Goal: Transaction & Acquisition: Purchase product/service

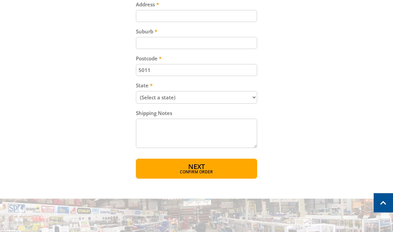
scroll to position [384, 0]
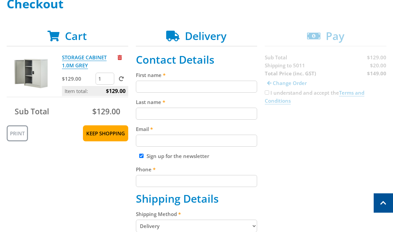
click at [217, 89] on input "First name" at bounding box center [197, 87] width 122 height 12
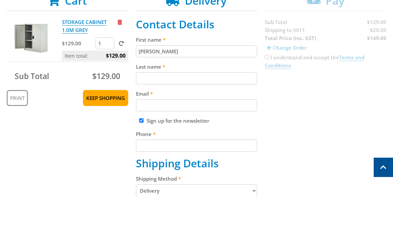
type input "[PERSON_NAME]"
click at [181, 108] on input "Last name" at bounding box center [197, 114] width 122 height 12
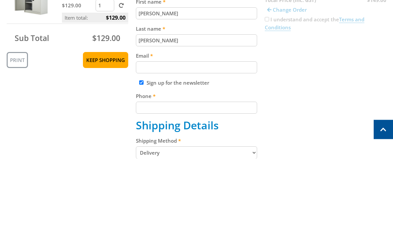
type input "[PERSON_NAME]"
click at [202, 135] on input "Email" at bounding box center [197, 141] width 122 height 12
type input "[EMAIL_ADDRESS][PERSON_NAME][DOMAIN_NAME]"
click at [180, 153] on label "Sign up for the newsletter" at bounding box center [178, 156] width 63 height 7
click at [144, 154] on input "Sign up for the newsletter" at bounding box center [141, 156] width 4 height 4
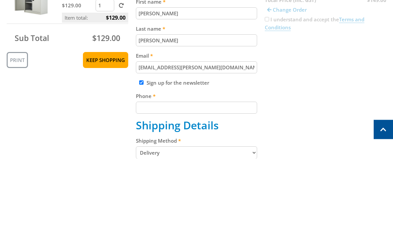
checkbox input "false"
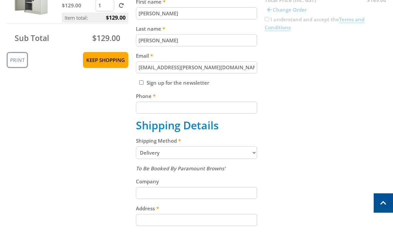
click at [211, 110] on input "Phone" at bounding box center [197, 108] width 122 height 12
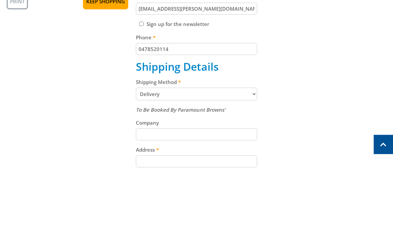
type input "0478520114"
click at [229, 137] on label "Shipping Method" at bounding box center [197, 141] width 122 height 8
click at [229, 146] on select "Pickup from Gepps Cross Delivery" at bounding box center [197, 152] width 122 height 13
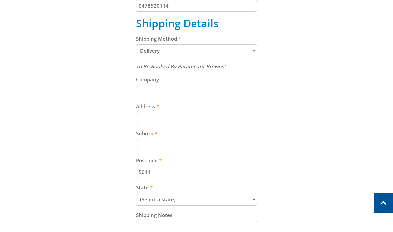
click at [186, 119] on input "Address" at bounding box center [197, 118] width 122 height 12
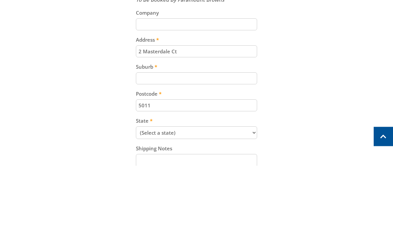
type input "2 Masterdale Ct"
click at [184, 139] on input "Suburb" at bounding box center [197, 145] width 122 height 12
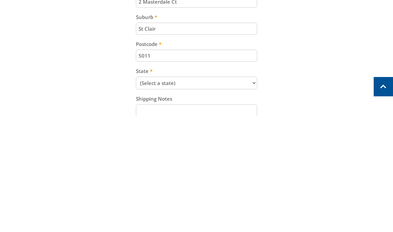
type input "St Clair"
click at [187, 166] on input "5011" at bounding box center [197, 172] width 122 height 12
click at [282, 64] on div "Cart STORAGE CABINET 1.0M GREY $129.00 1 Item total: $129.00 Sub Total $129.00 …" at bounding box center [197, 67] width 380 height 426
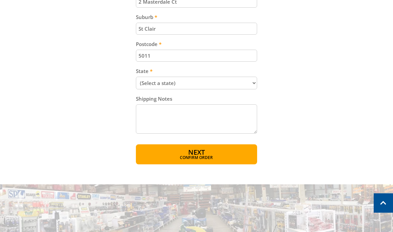
click at [215, 87] on select "(Select a state) [GEOGRAPHIC_DATA] [GEOGRAPHIC_DATA] [GEOGRAPHIC_DATA] [GEOGRAP…" at bounding box center [197, 83] width 122 height 13
select select "SA"
click at [194, 113] on textarea "Shipping Notes" at bounding box center [197, 118] width 122 height 29
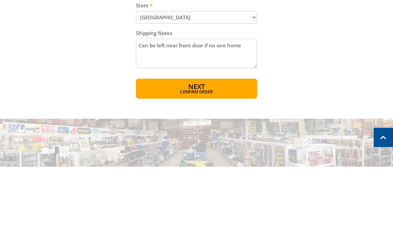
type textarea "Can be left near front door if no one home"
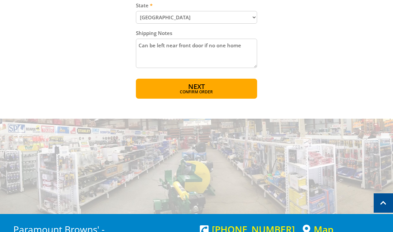
click at [220, 85] on button "Next Confirm order" at bounding box center [197, 89] width 122 height 20
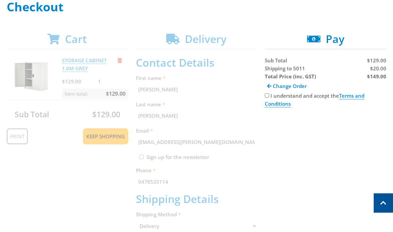
scroll to position [103, 0]
click at [269, 98] on input "I understand and accept the Terms and Conditions" at bounding box center [267, 96] width 4 height 4
checkbox input "true"
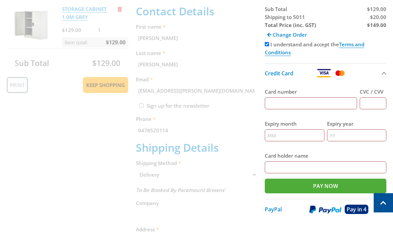
scroll to position [155, 0]
click at [275, 213] on span "PayPal" at bounding box center [273, 209] width 17 height 7
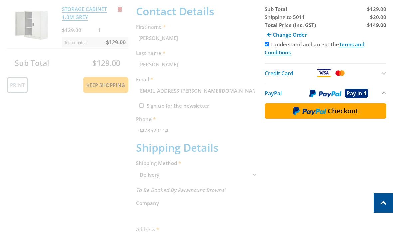
click at [317, 111] on img at bounding box center [309, 111] width 33 height 9
